Goal: Task Accomplishment & Management: Manage account settings

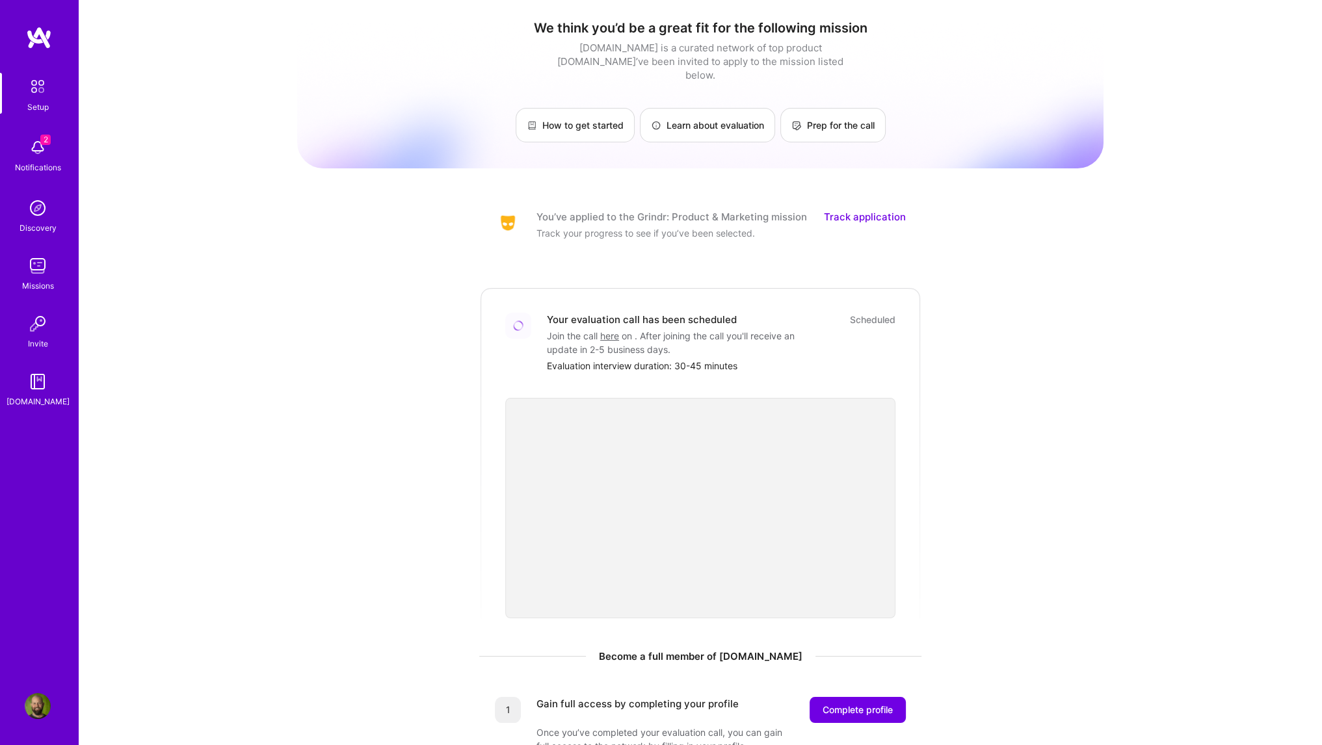
click at [38, 152] on img at bounding box center [38, 148] width 26 height 26
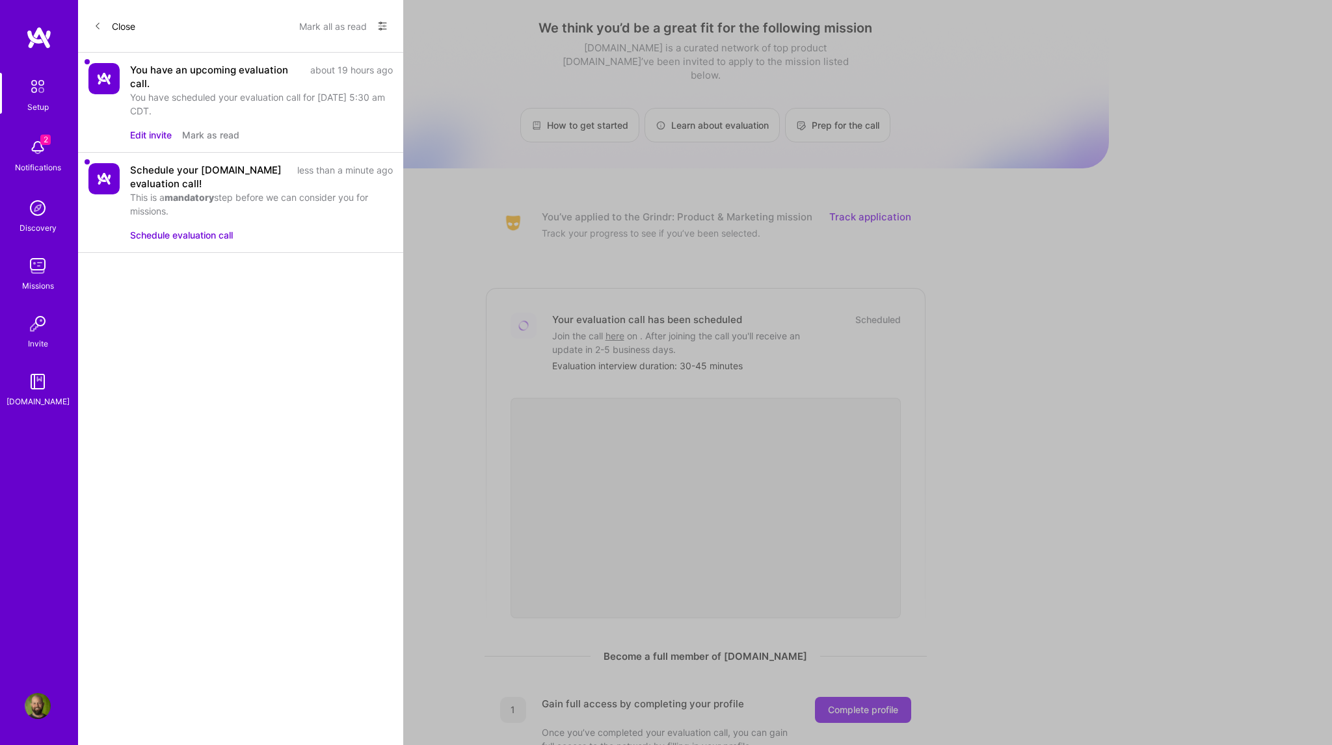
click at [159, 128] on button "Edit invite" at bounding box center [151, 135] width 42 height 14
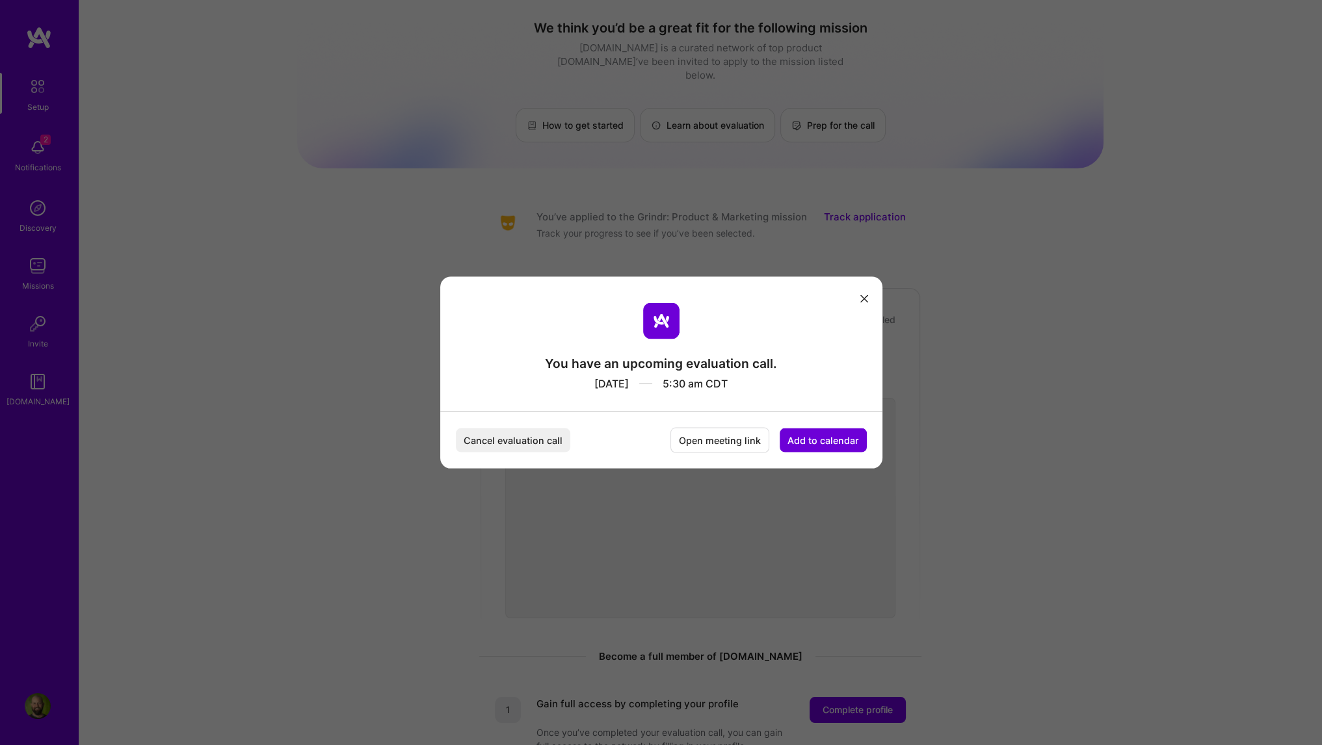
click at [520, 435] on button "Cancel evaluation call" at bounding box center [513, 441] width 114 height 24
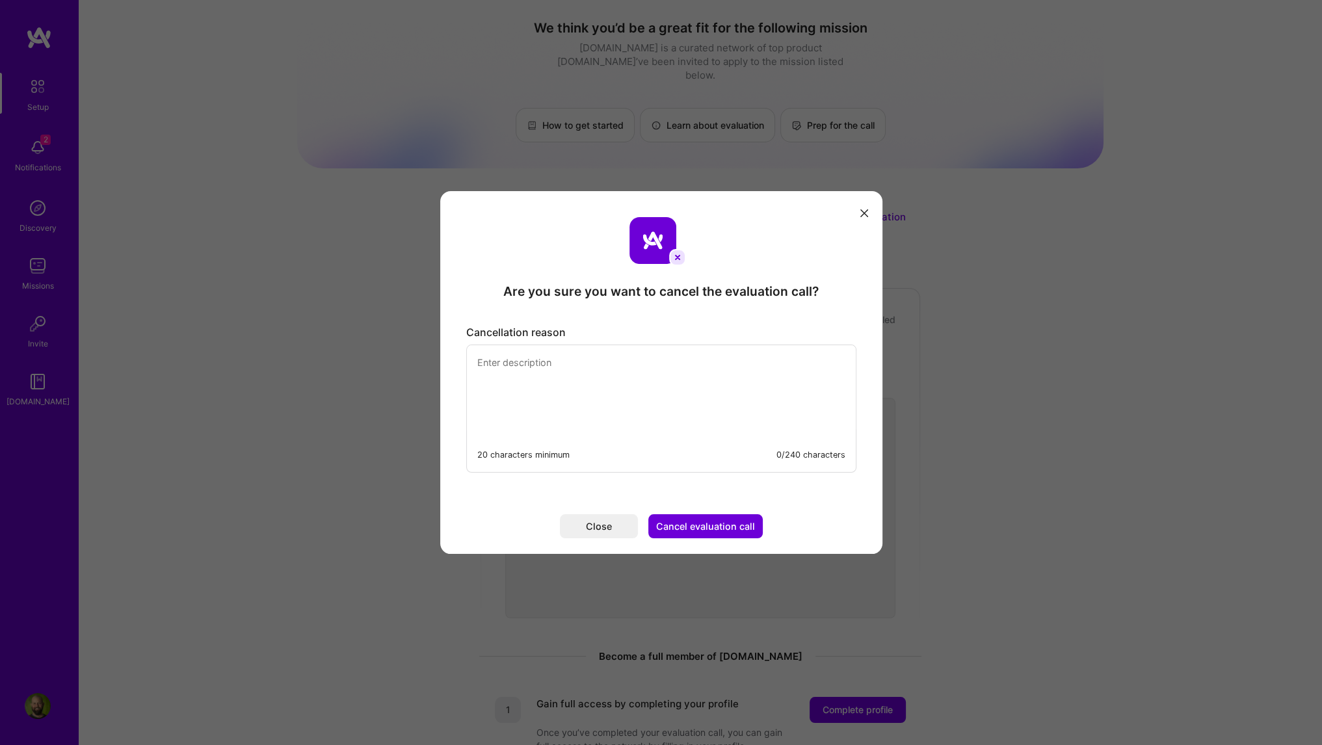
click at [643, 375] on textarea "modal" at bounding box center [661, 389] width 389 height 89
type textarea "rescheduling per [PERSON_NAME]'s request"
click at [707, 535] on button "Cancel evaluation call" at bounding box center [706, 527] width 114 height 24
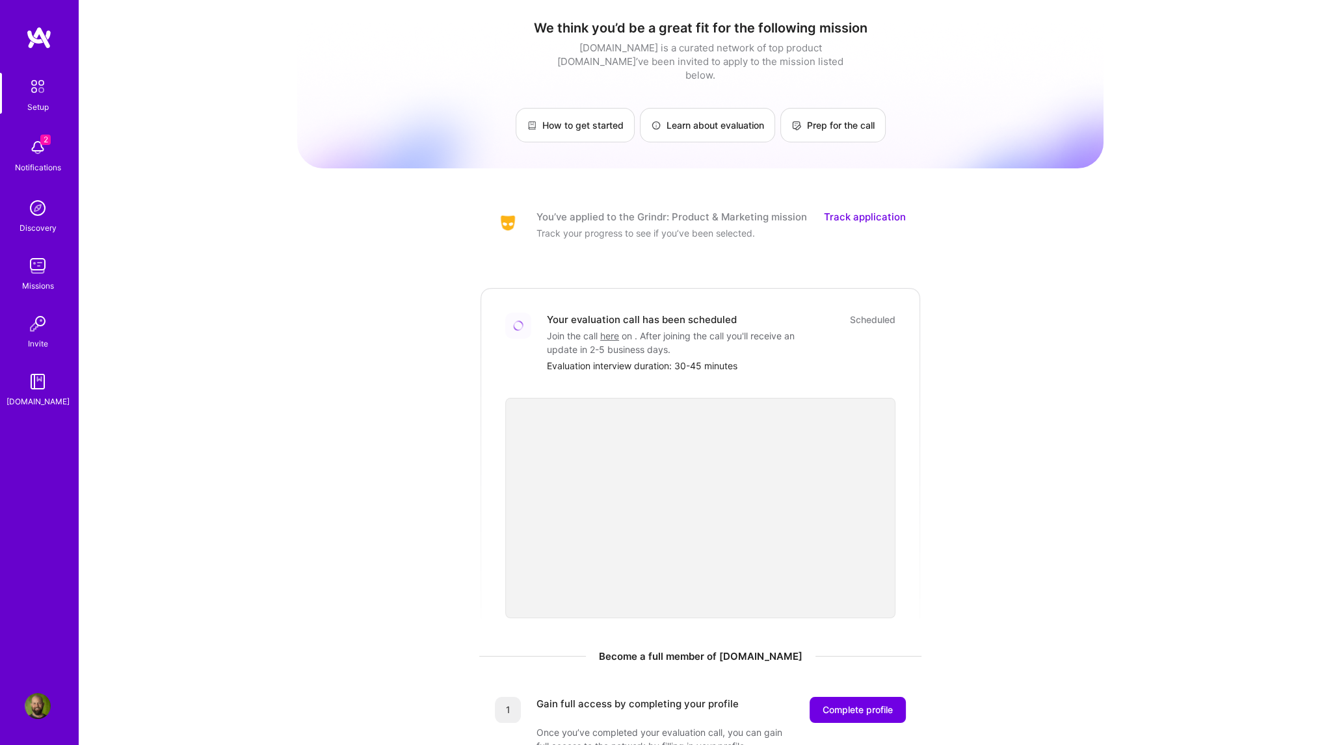
click at [38, 88] on img at bounding box center [37, 86] width 27 height 27
click at [38, 217] on img at bounding box center [38, 208] width 26 height 26
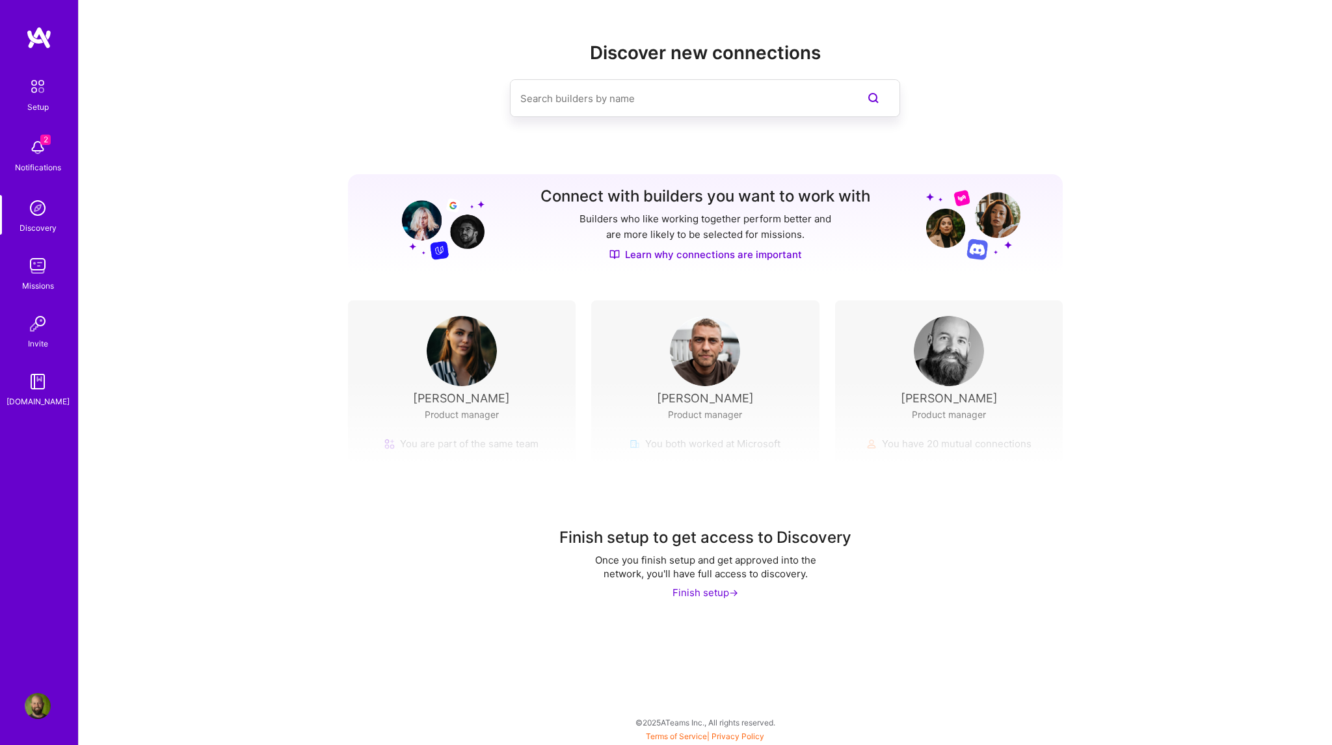
click at [34, 92] on img at bounding box center [37, 86] width 27 height 27
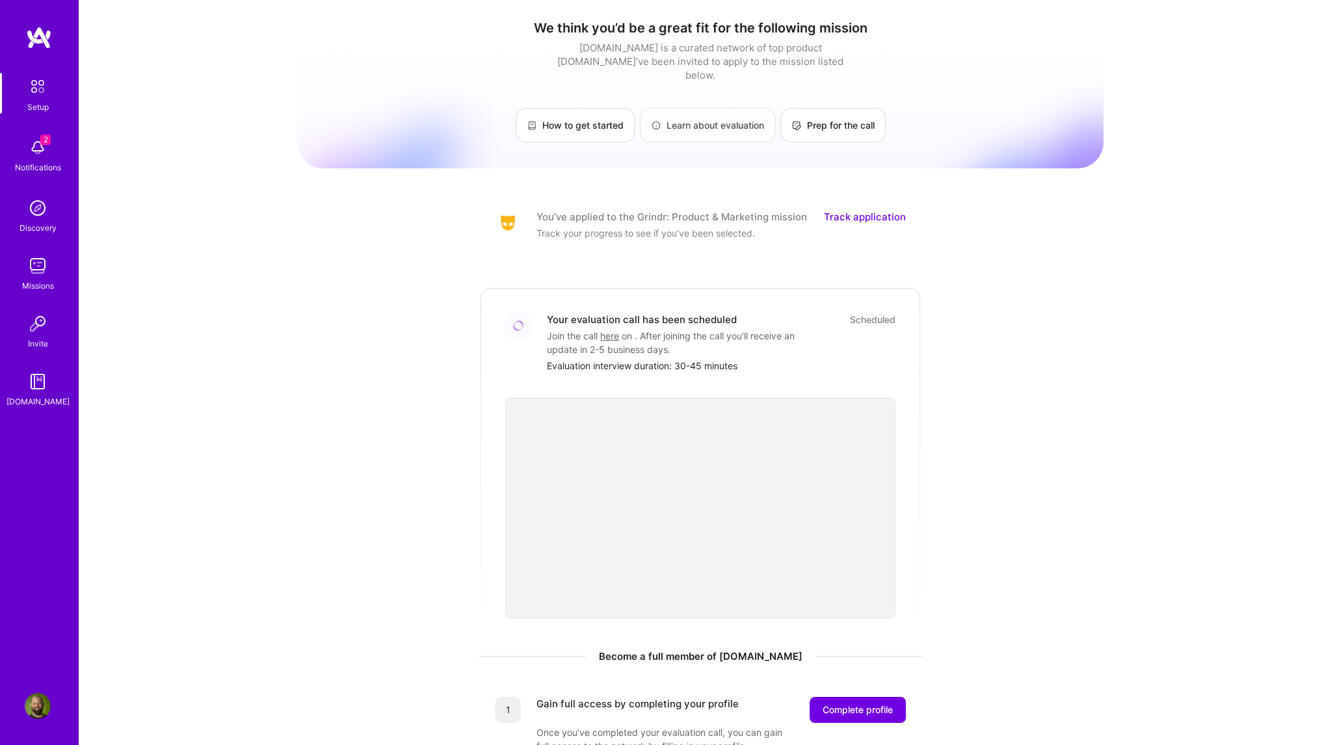
click at [705, 119] on link "Learn about evaluation" at bounding box center [707, 125] width 135 height 34
click at [866, 313] on div "Scheduled" at bounding box center [873, 320] width 46 height 14
click at [40, 154] on img at bounding box center [38, 148] width 26 height 26
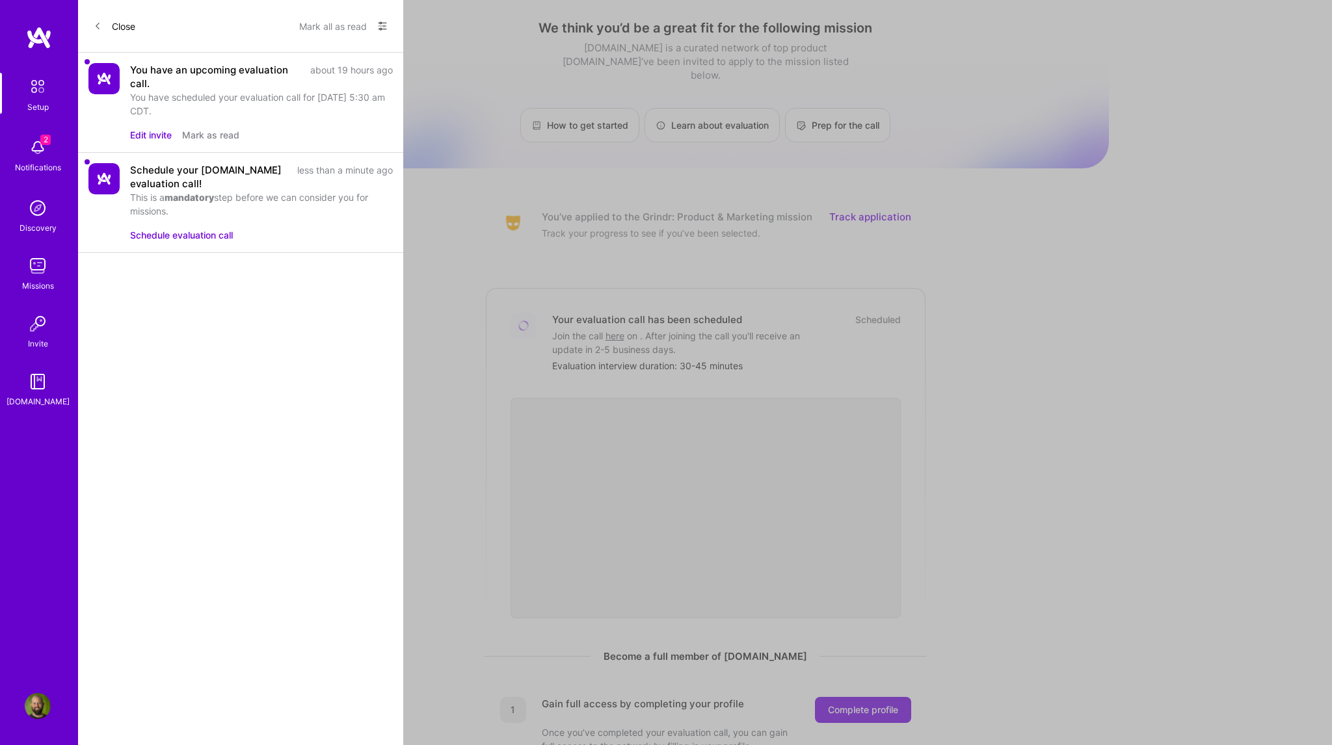
click at [148, 135] on button "Edit invite" at bounding box center [151, 135] width 42 height 14
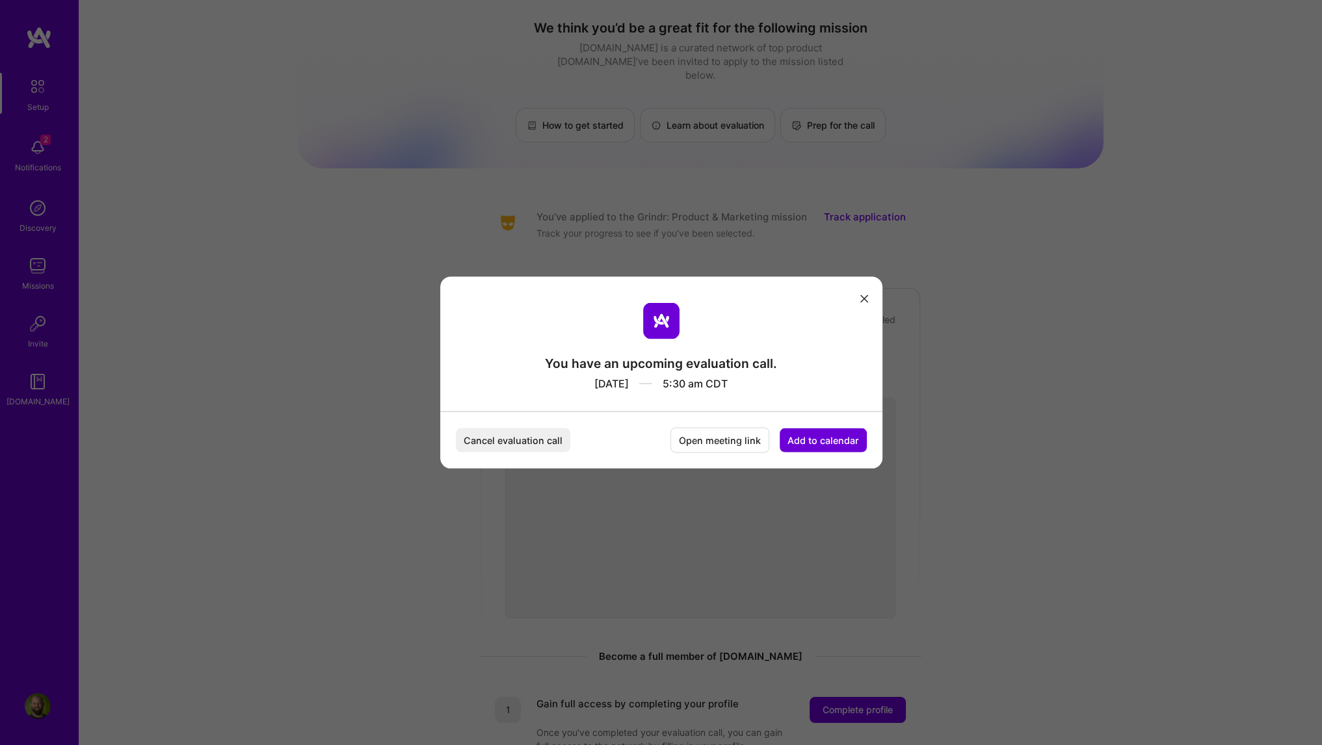
click at [502, 442] on button "Cancel evaluation call" at bounding box center [513, 441] width 114 height 24
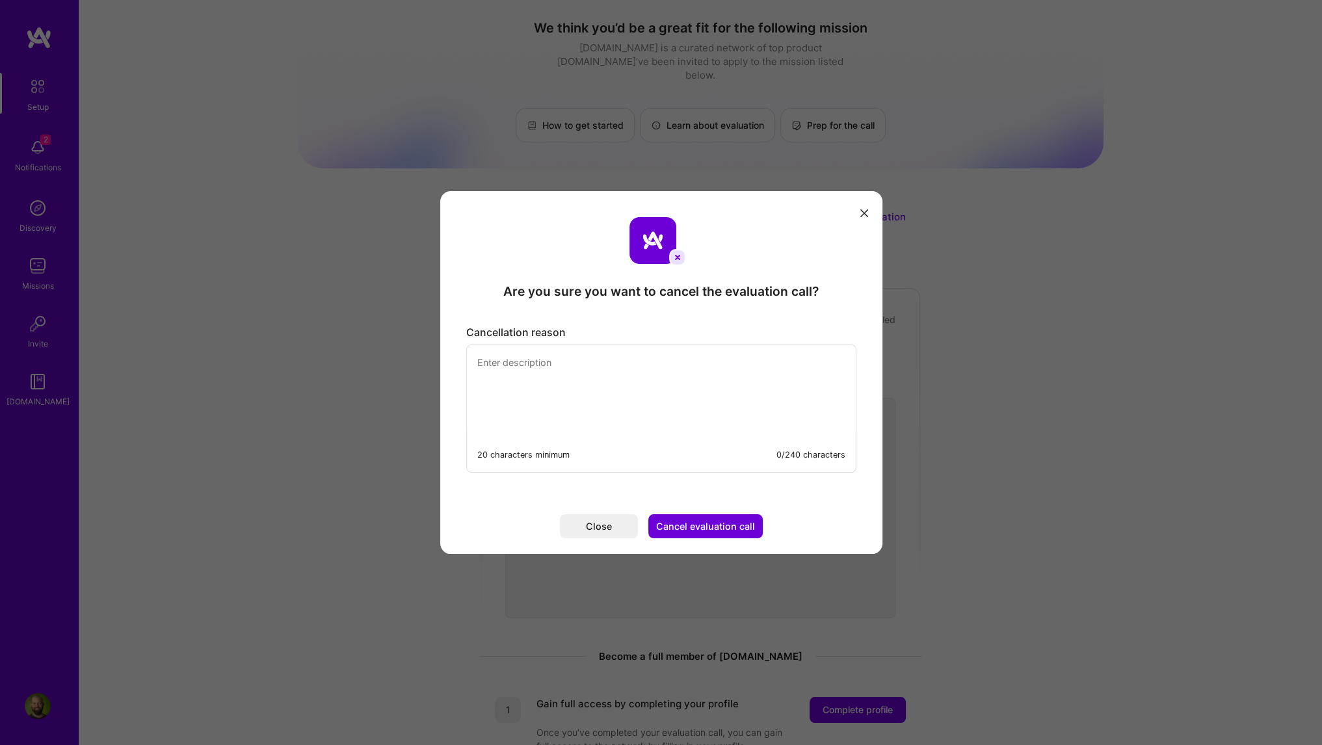
click at [555, 358] on textarea "modal" at bounding box center [661, 389] width 389 height 89
type textarea "rescheduling per Pedro's request"
click at [706, 526] on button "Cancel evaluation call" at bounding box center [706, 527] width 114 height 24
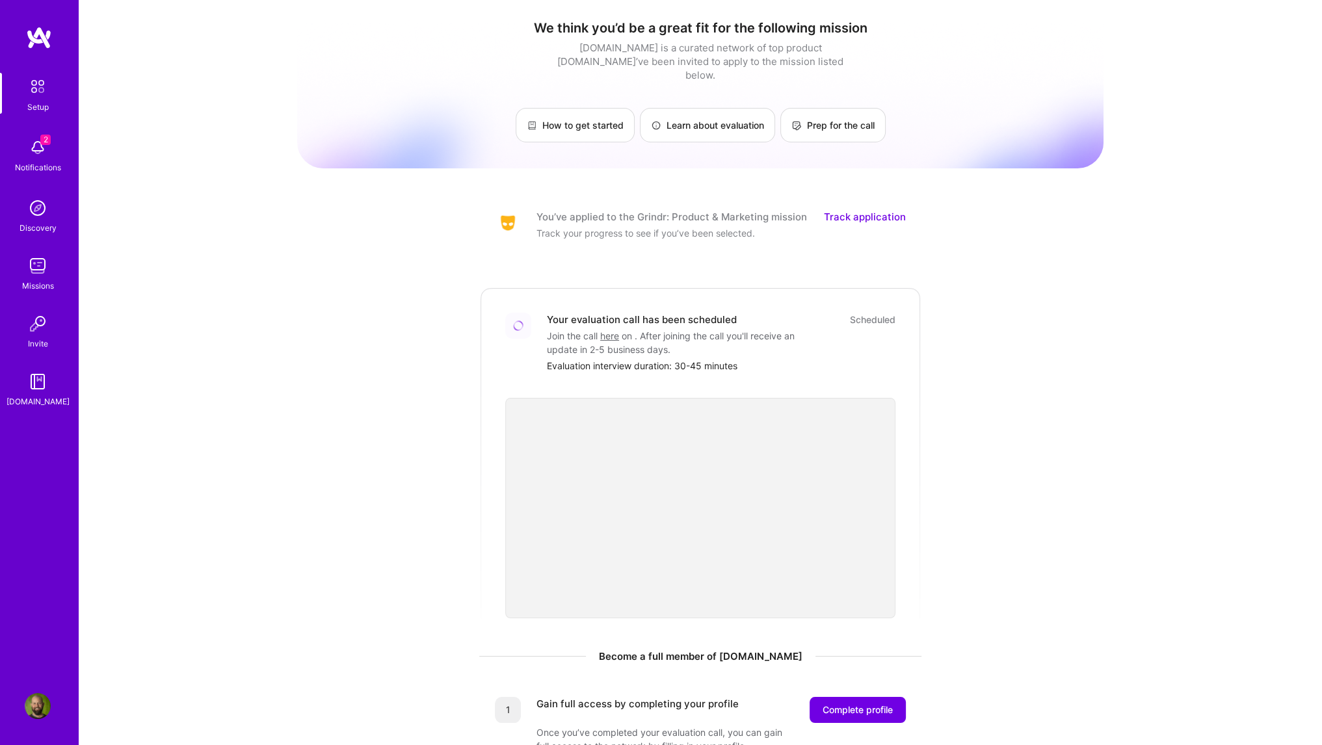
click at [36, 211] on img at bounding box center [38, 208] width 26 height 26
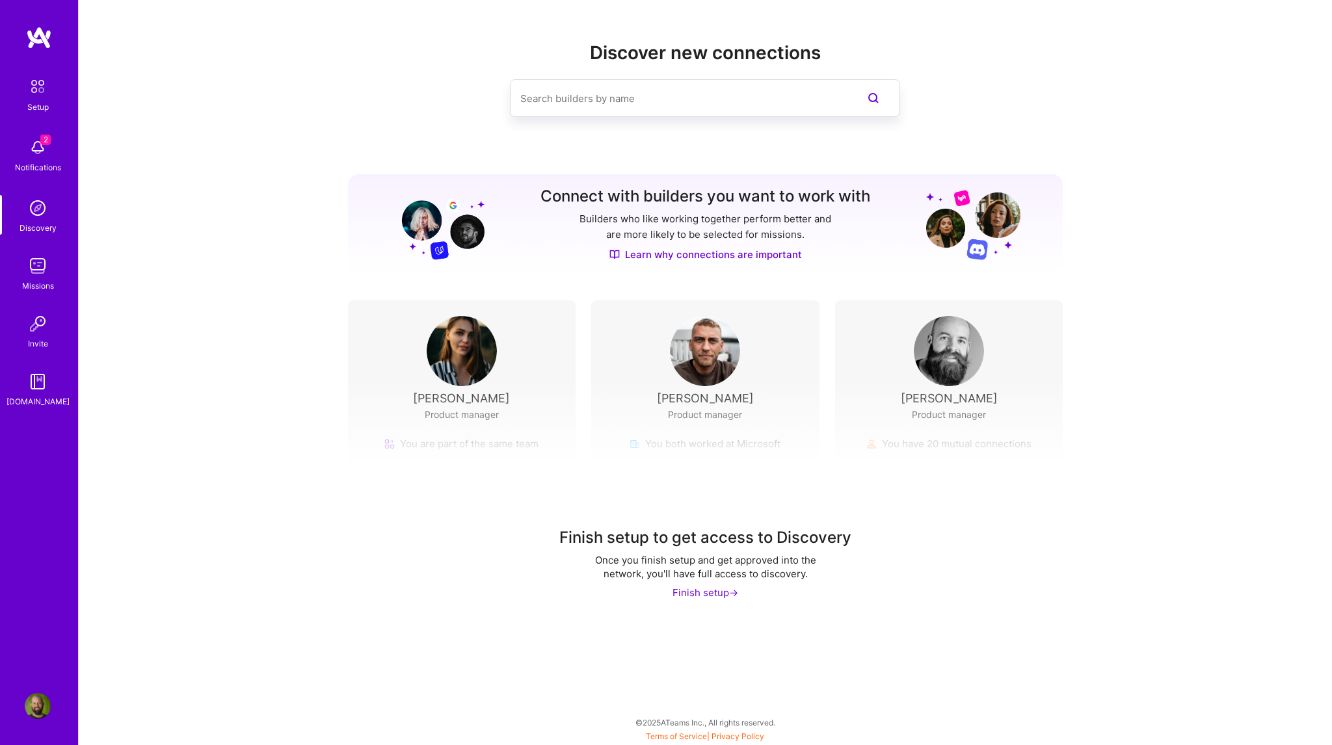
click at [40, 94] on img at bounding box center [37, 86] width 27 height 27
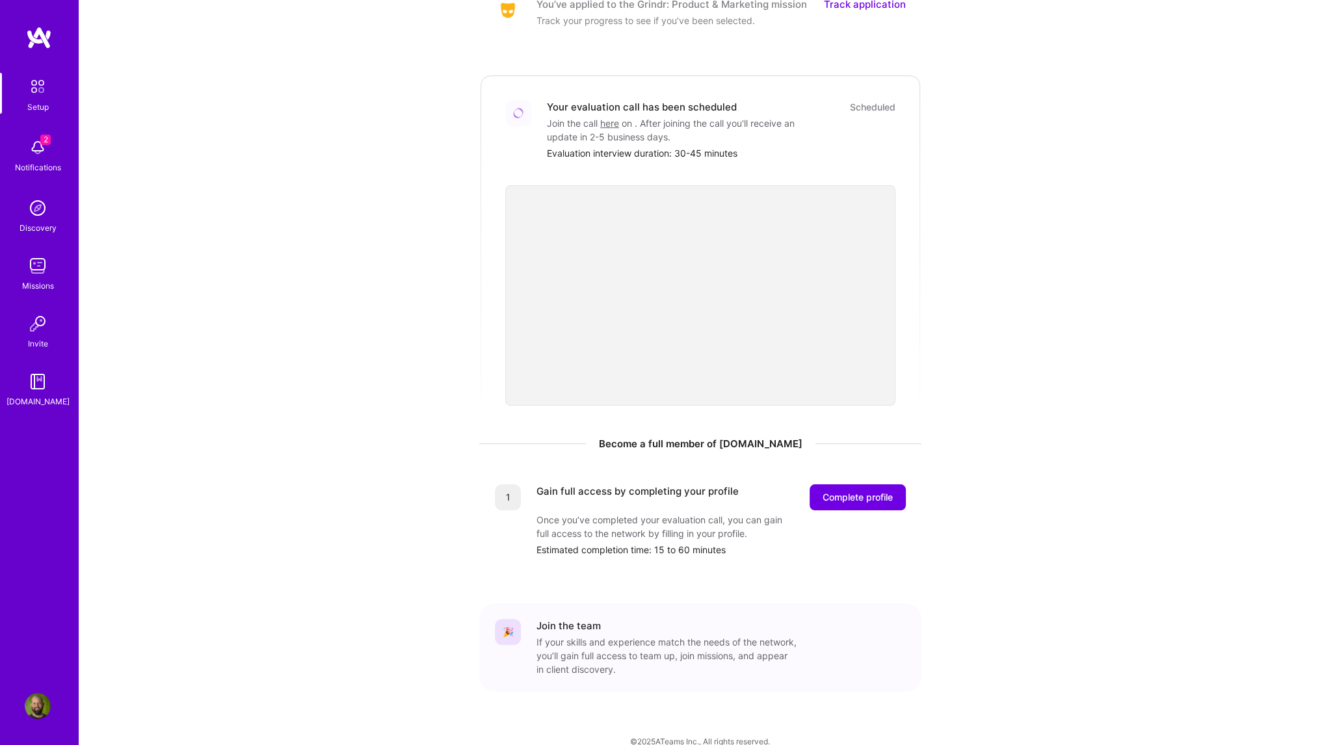
scroll to position [217, 0]
